Goal: Information Seeking & Learning: Find specific page/section

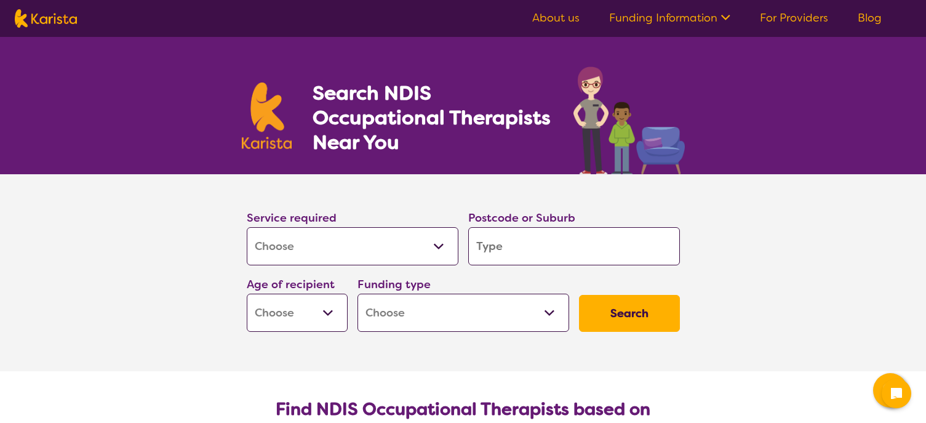
select select "[MEDICAL_DATA]"
click at [530, 249] on input "search" at bounding box center [574, 246] width 212 height 38
type input "3"
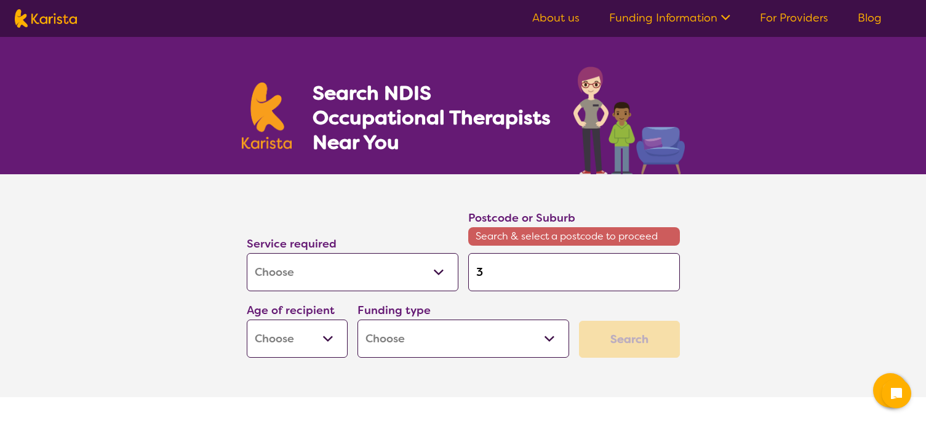
type input "39"
type input "397"
type input "3977"
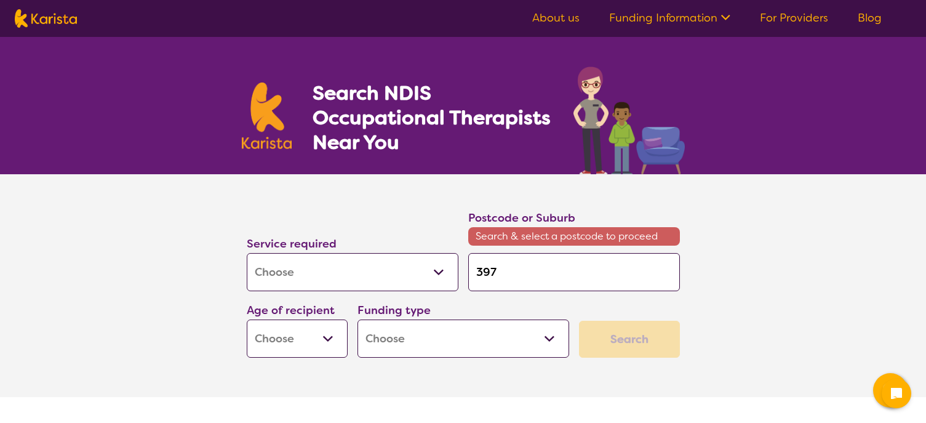
type input "3977"
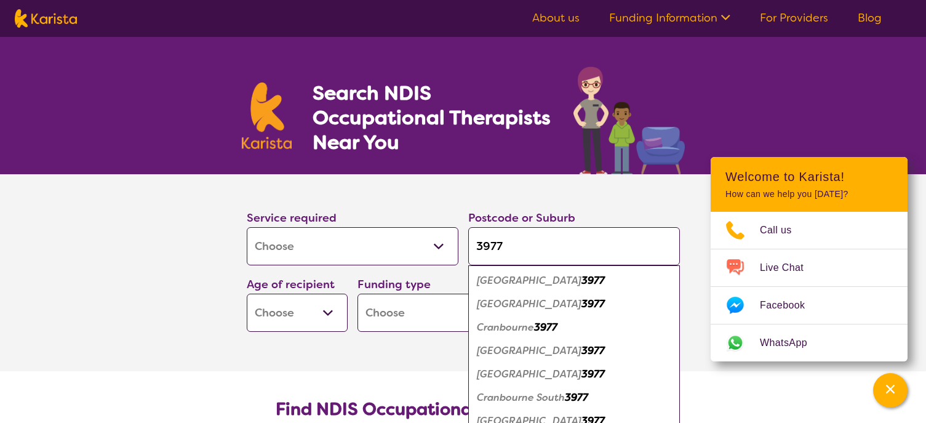
type input "3977"
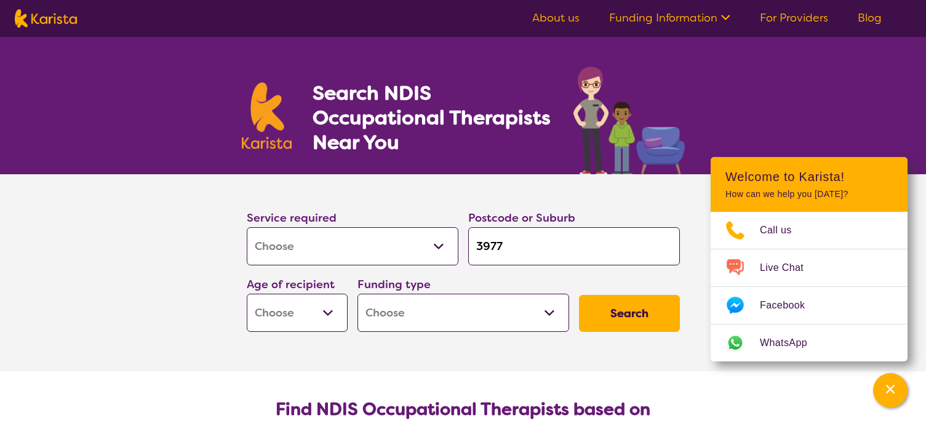
click at [295, 311] on select "Early Childhood - 0 to 9 Child - 10 to 11 Adolescent - 12 to 17 Adult - 18 to 6…" at bounding box center [297, 312] width 101 height 38
select select "EC"
click at [247, 293] on select "Early Childhood - 0 to 9 Child - 10 to 11 Adolescent - 12 to 17 Adult - 18 to 6…" at bounding box center [297, 312] width 101 height 38
select select "EC"
click at [496, 311] on select "Home Care Package (HCP) National Disability Insurance Scheme (NDIS) I don't know" at bounding box center [463, 312] width 212 height 38
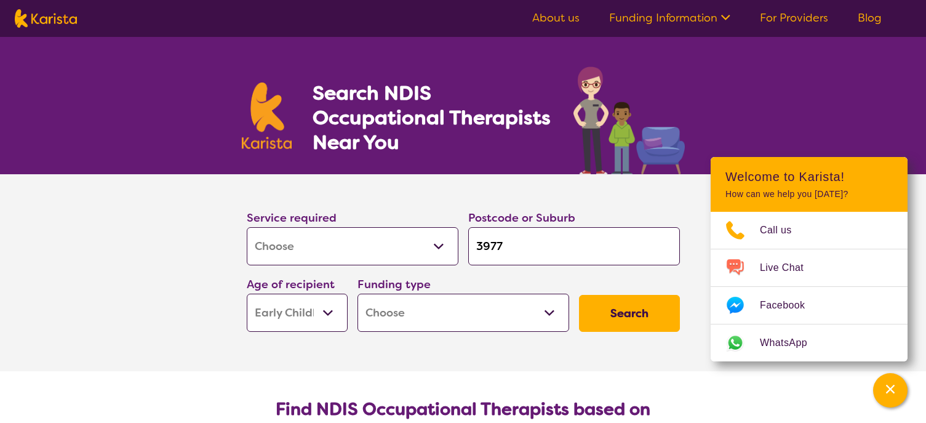
select select "i-don-t-know"
click at [357, 293] on select "Home Care Package (HCP) National Disability Insurance Scheme (NDIS) I don't know" at bounding box center [463, 312] width 212 height 38
select select "i-don-t-know"
click at [617, 316] on button "Search" at bounding box center [629, 313] width 101 height 37
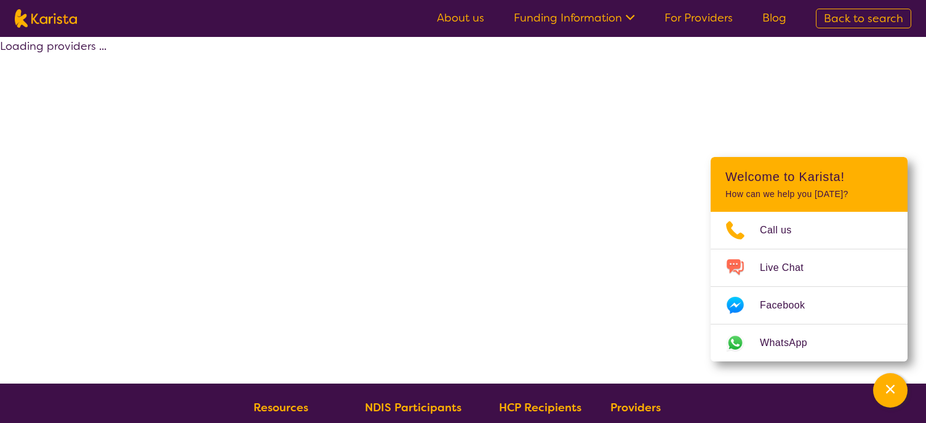
select select "[MEDICAL_DATA]"
select select "EC"
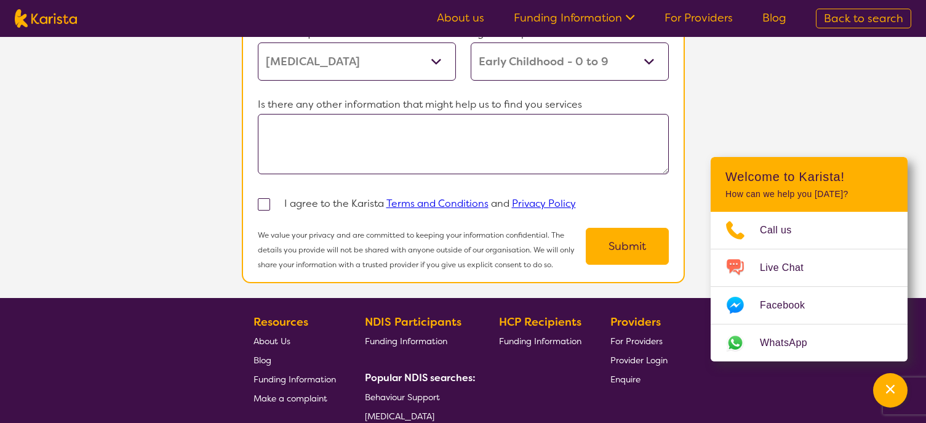
scroll to position [738, 0]
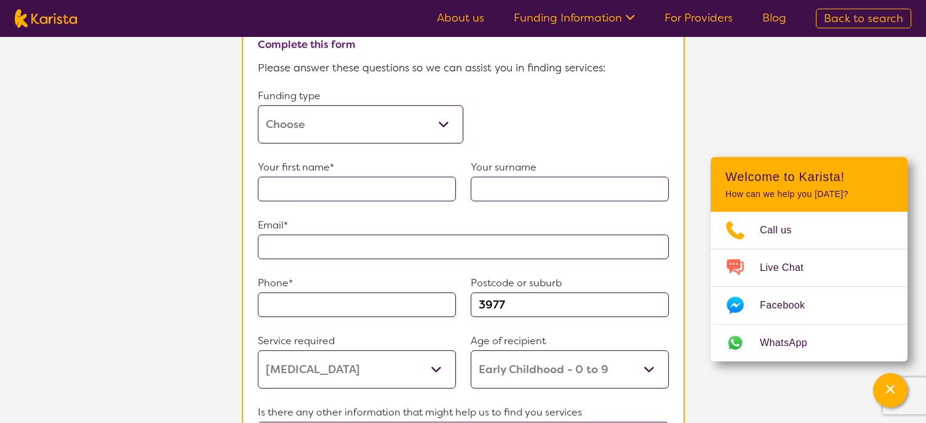
select select "[MEDICAL_DATA]"
select select "EC"
select select "i-don-t-know"
select select "[MEDICAL_DATA]"
select select "EC"
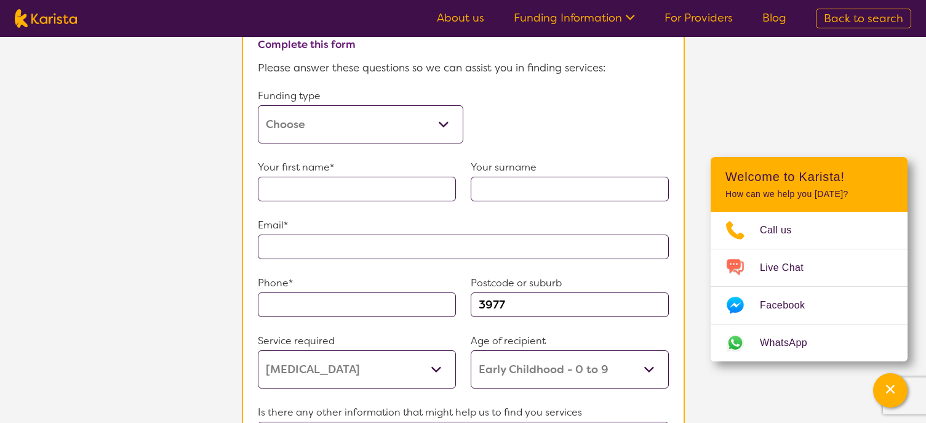
select select "i-don-t-know"
